Goal: Task Accomplishment & Management: Use online tool/utility

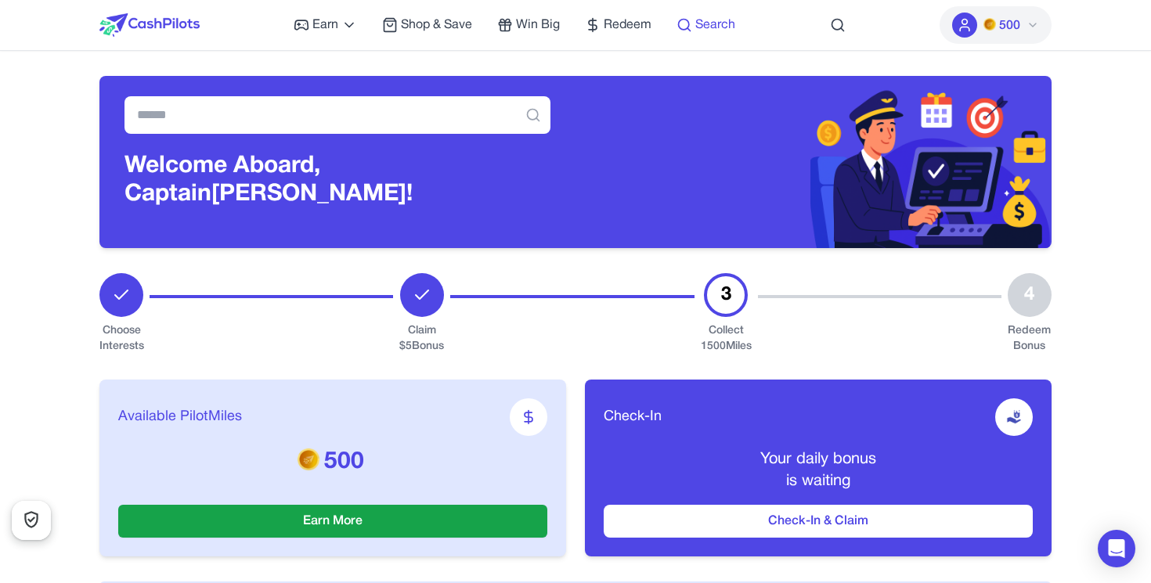
click at [689, 31] on icon at bounding box center [684, 25] width 16 height 16
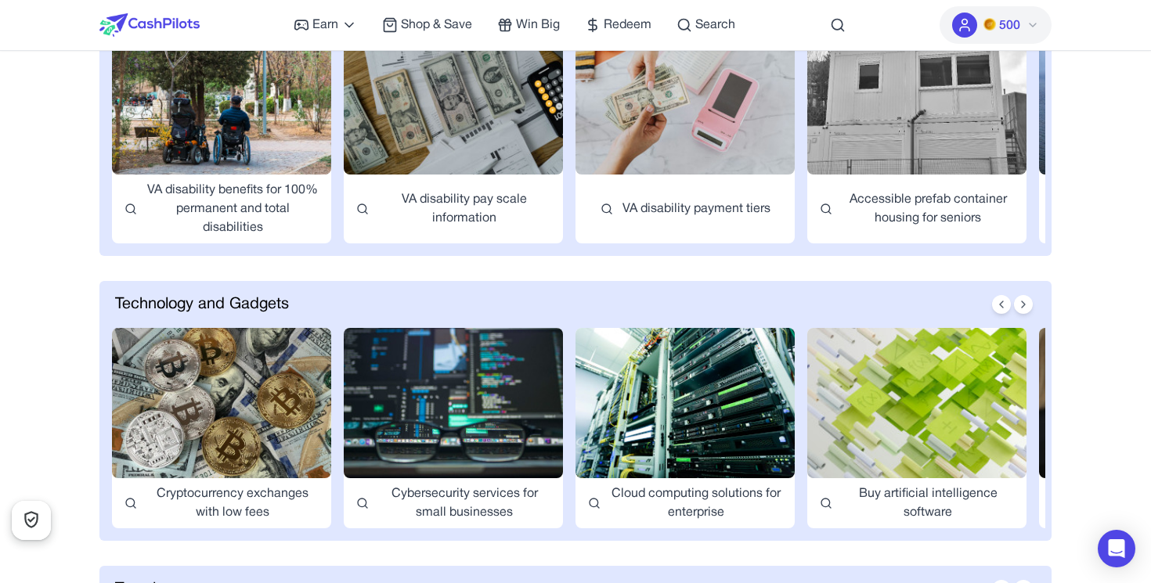
scroll to position [2357, 0]
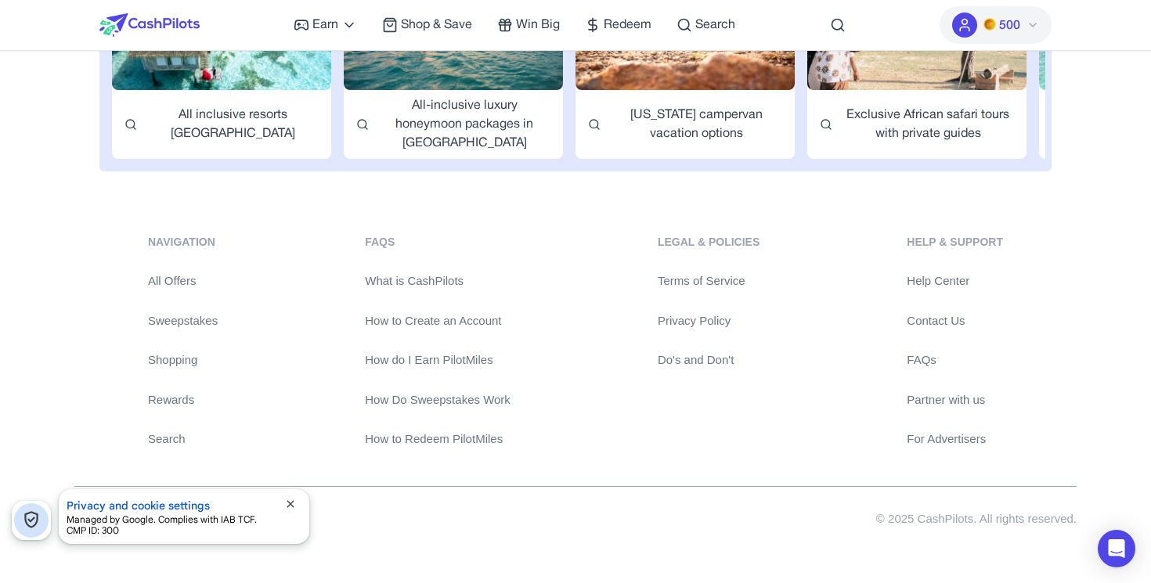
click at [155, 28] on img at bounding box center [149, 24] width 100 height 23
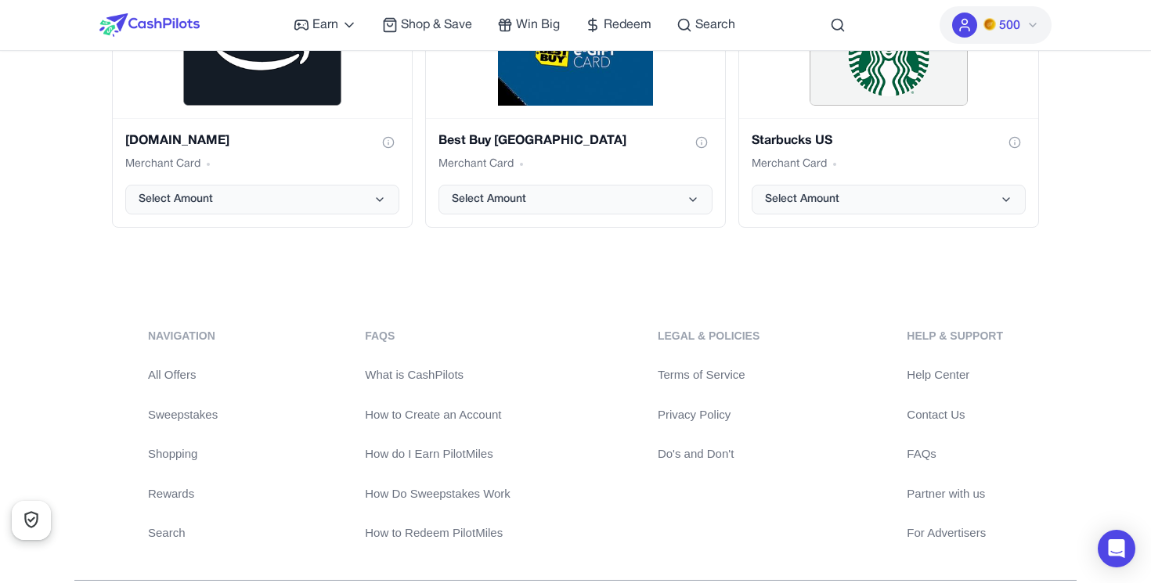
scroll to position [3393, 0]
